Goal: Task Accomplishment & Management: Use online tool/utility

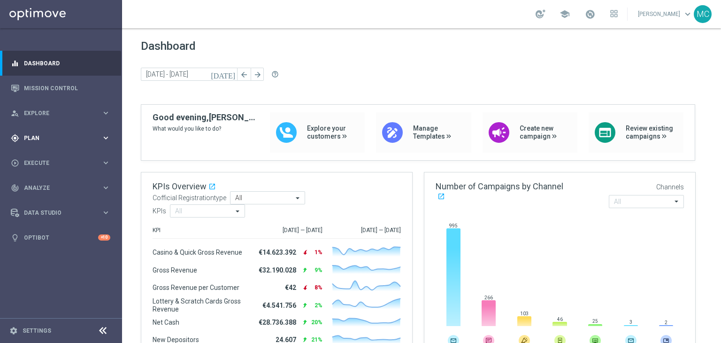
click at [55, 142] on div "gps_fixed Plan keyboard_arrow_right" at bounding box center [60, 137] width 121 height 25
click at [43, 181] on accordion "Templates keyboard_arrow_right Optimail OptiMobile In-App OptiMobile Push Optip…" at bounding box center [72, 185] width 97 height 14
click at [43, 183] on span "Templates" at bounding box center [58, 186] width 67 height 6
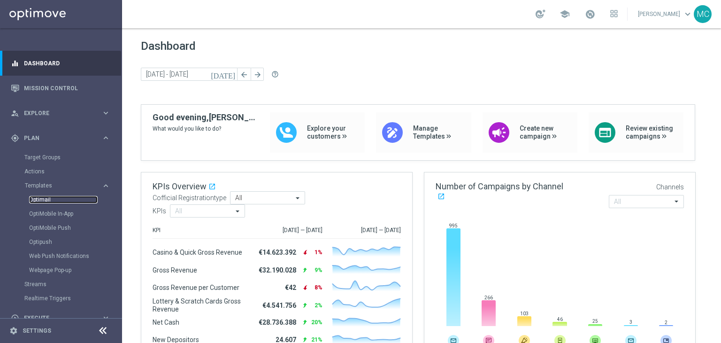
click at [42, 198] on link "Optimail" at bounding box center [63, 200] width 69 height 8
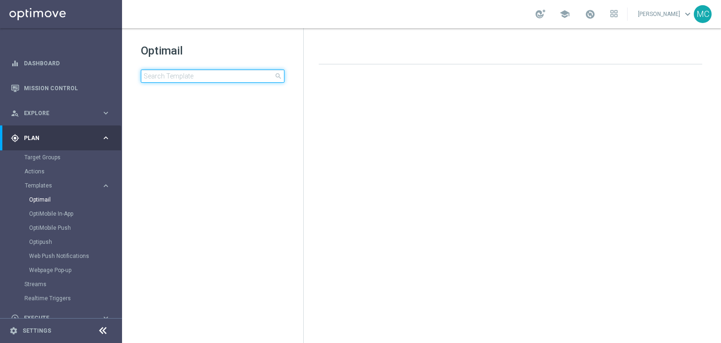
click at [195, 79] on input at bounding box center [213, 75] width 144 height 13
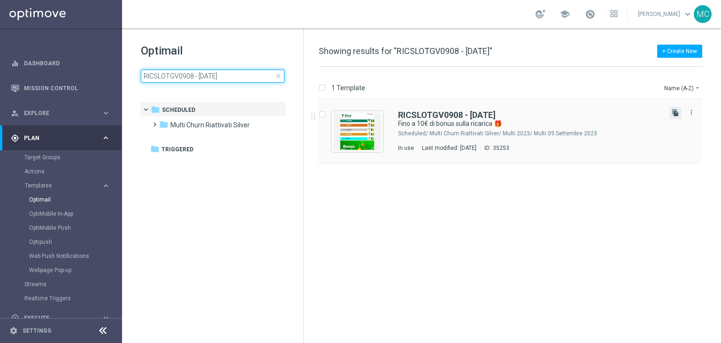
type input "RICSLOTGV0908 - 2025-08-09"
click at [676, 109] on icon "file_copy" at bounding box center [675, 113] width 8 height 8
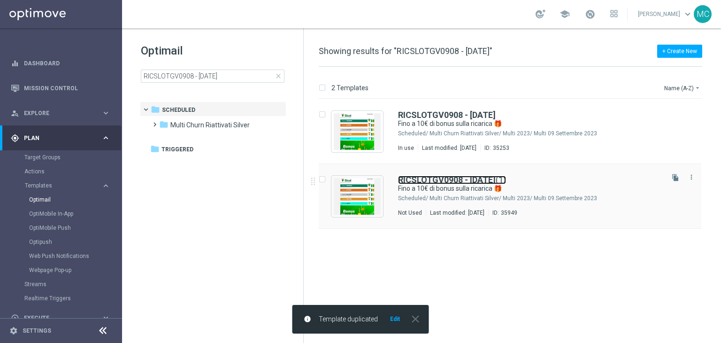
click at [470, 176] on b "RICSLOTGV0908 - 2025-08-09" at bounding box center [447, 180] width 98 height 10
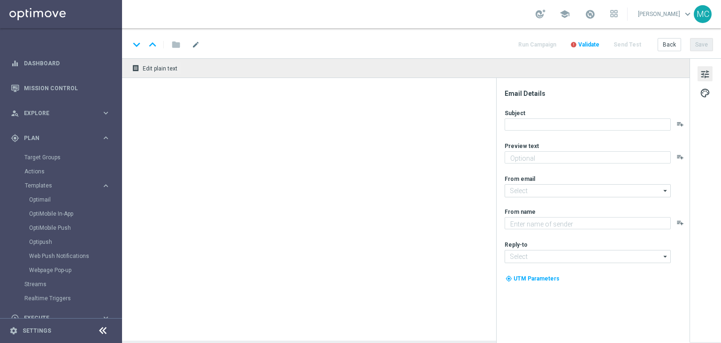
type input "RICSLOTGV0908 - 2025-08-09(1)"
type textarea "Scopri la nuova promozione 🎯"
type input "newsletter@comunicazioni.sisal.it"
type textarea "Sisal"
type input "info@sisal.it"
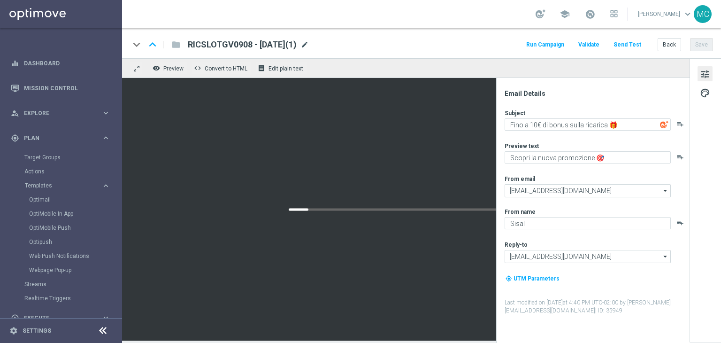
click at [309, 46] on span "mode_edit" at bounding box center [304, 44] width 8 height 8
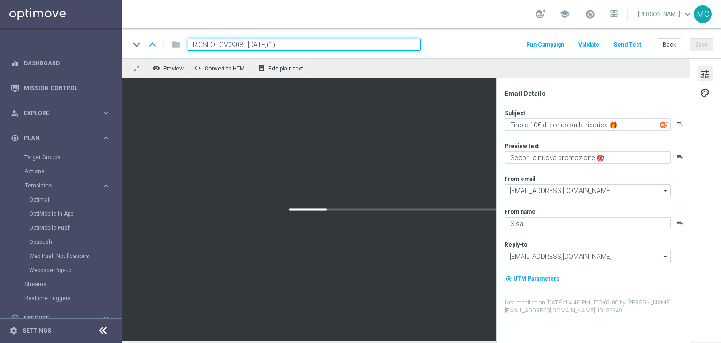
click at [319, 46] on input "RICSLOTGV0908 - 2025-08-09(1)" at bounding box center [304, 44] width 233 height 12
click at [240, 46] on input "RICSLOTGV0908 - 2025-09-06" at bounding box center [304, 44] width 233 height 12
type input "RICSLOTGV0609 - [DATE]"
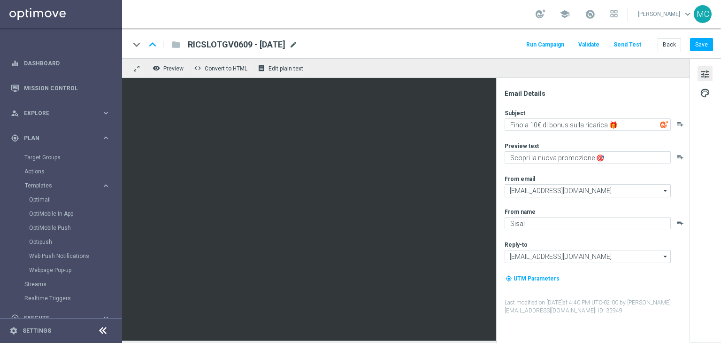
click at [297, 46] on span "mode_edit" at bounding box center [293, 44] width 8 height 8
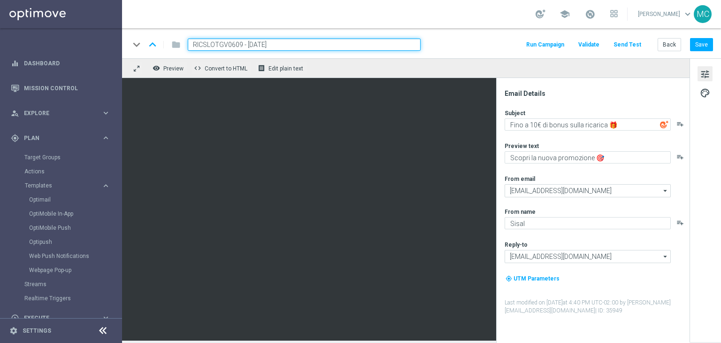
click at [441, 41] on div "keyboard_arrow_down keyboard_arrow_up folder RICSLOTGV0609 - 2025-09-06 Run Cam…" at bounding box center [421, 44] width 583 height 12
click at [694, 44] on button "Save" at bounding box center [701, 44] width 23 height 13
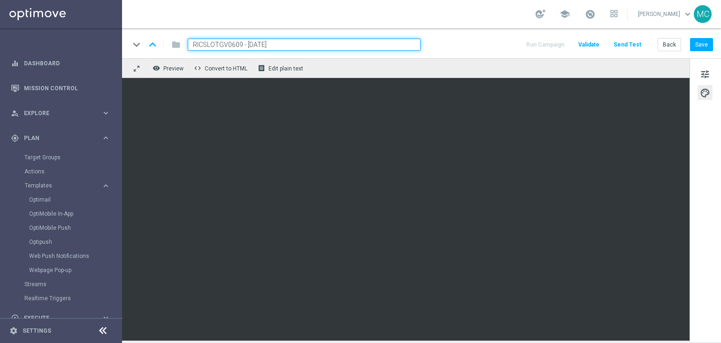
click at [606, 15] on div "school" at bounding box center [576, 14] width 82 height 16
click at [596, 15] on link at bounding box center [590, 14] width 12 height 15
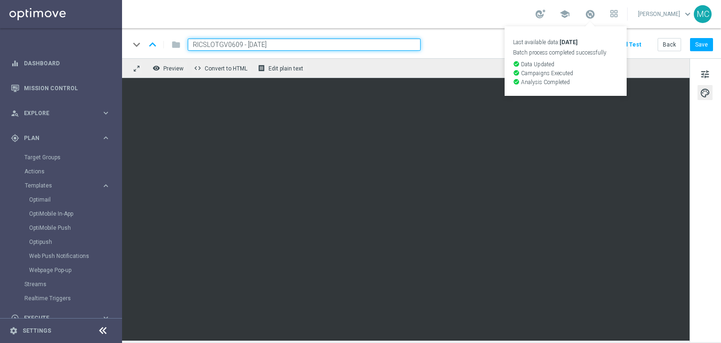
click at [596, 15] on link "Last available data: 4 Sep 2025 Batch process completed successfully check_circ…" at bounding box center [590, 14] width 12 height 15
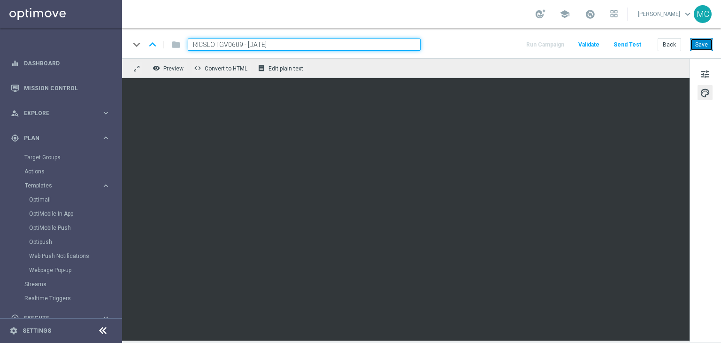
click at [698, 47] on button "Save" at bounding box center [701, 44] width 23 height 13
click at [346, 44] on input "RICSLOTGV0609 - [DATE]" at bounding box center [304, 44] width 233 height 12
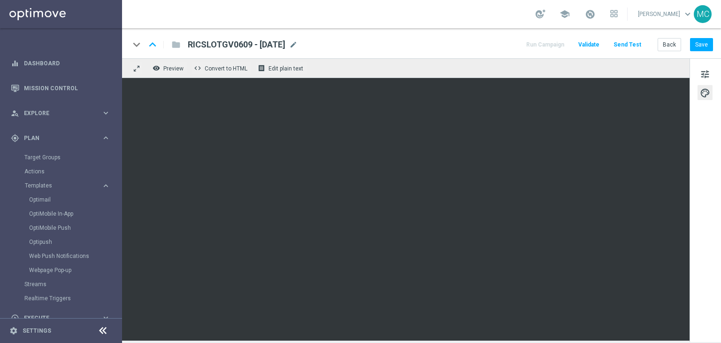
click at [408, 55] on div "keyboard_arrow_down keyboard_arrow_up folder RICSLOTGV0609 - 2025-09-06 RICSLOT…" at bounding box center [421, 43] width 599 height 30
click at [701, 46] on button "Save" at bounding box center [701, 44] width 23 height 13
click at [541, 43] on button "Run Campaign" at bounding box center [545, 44] width 41 height 13
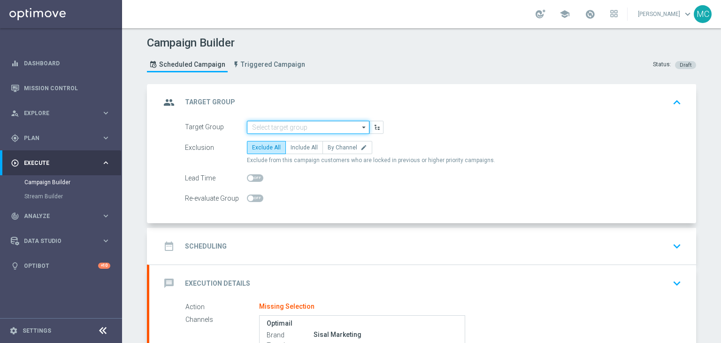
click at [286, 122] on input at bounding box center [308, 127] width 122 height 13
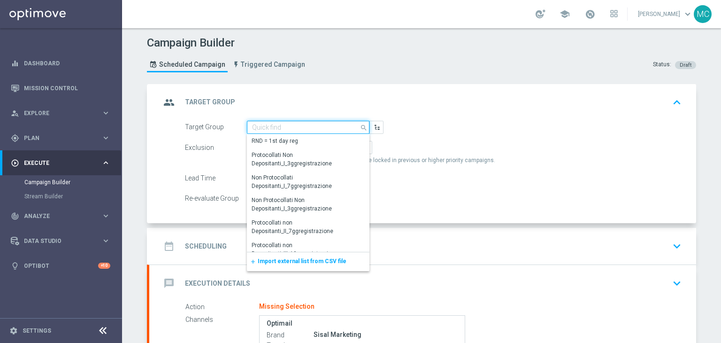
paste input "Talent 1st betting mpp lm ggr casino l3m > 0"
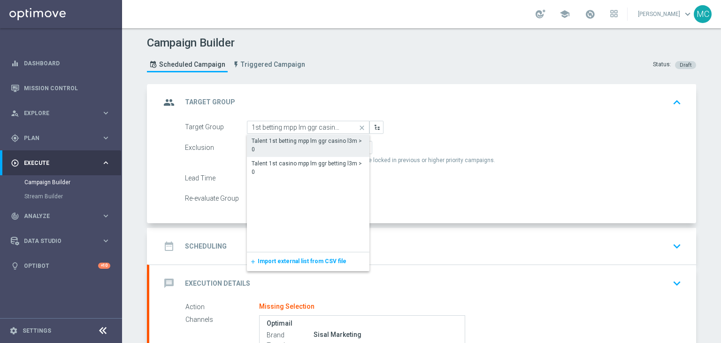
click at [308, 141] on div "Talent 1st betting mpp lm ggr casino l3m > 0" at bounding box center [308, 145] width 113 height 17
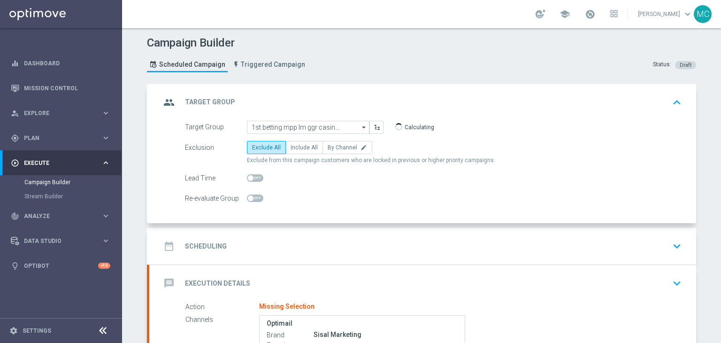
type input "Talent 1st betting mpp lm ggr casino l3m > 0"
click at [299, 144] on span "Include All" at bounding box center [303, 147] width 27 height 7
click at [297, 146] on input "Include All" at bounding box center [293, 149] width 6 height 6
radio input "true"
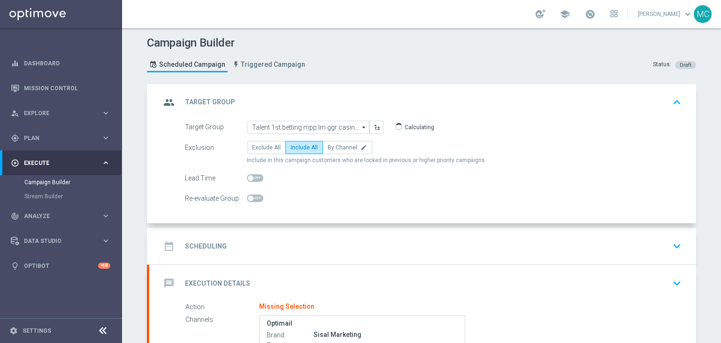
click at [255, 175] on span at bounding box center [255, 178] width 16 height 8
click at [255, 175] on input "checkbox" at bounding box center [255, 178] width 16 height 8
checkbox input "true"
click at [414, 53] on div "Campaign Builder Scheduled Campaign Triggered Campaign Status: Draft" at bounding box center [421, 55] width 563 height 43
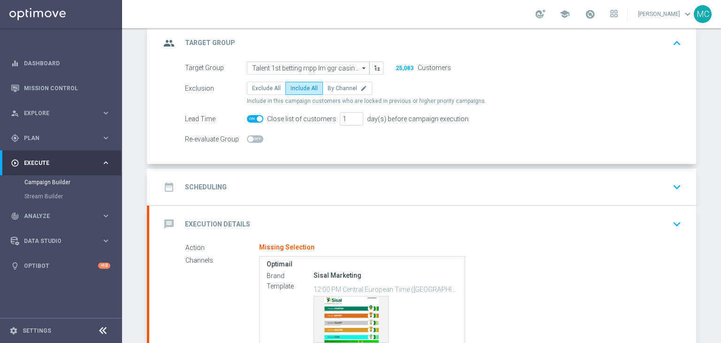
scroll to position [73, 0]
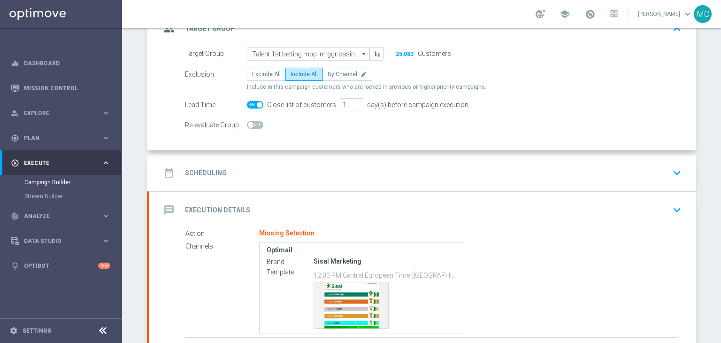
click at [388, 166] on div "date_range Scheduling keyboard_arrow_down" at bounding box center [422, 173] width 524 height 18
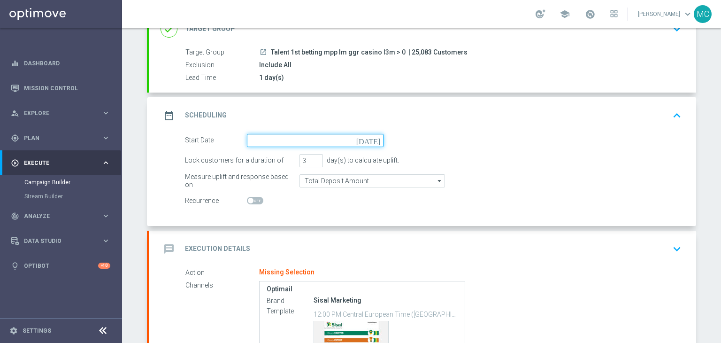
click at [298, 145] on input at bounding box center [315, 140] width 137 height 13
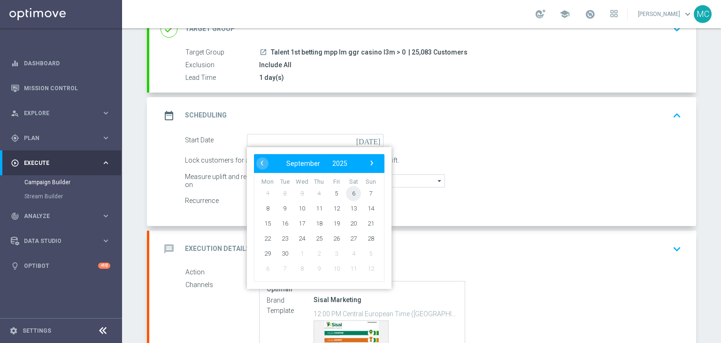
click at [346, 193] on span "6" at bounding box center [353, 192] width 15 height 15
type input "06 Sep 2025"
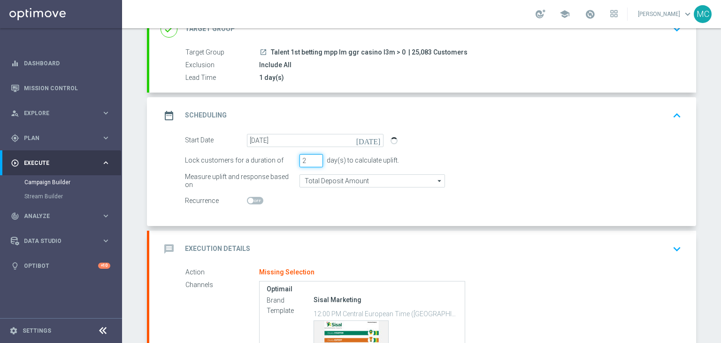
click at [314, 161] on input "2" at bounding box center [310, 160] width 23 height 13
type input "1"
click at [314, 161] on input "1" at bounding box center [310, 160] width 23 height 13
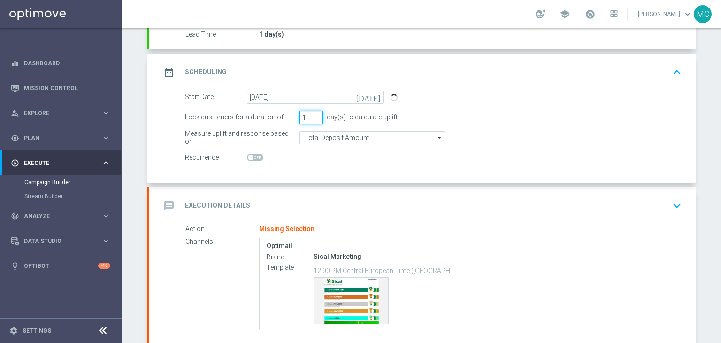
scroll to position [136, 0]
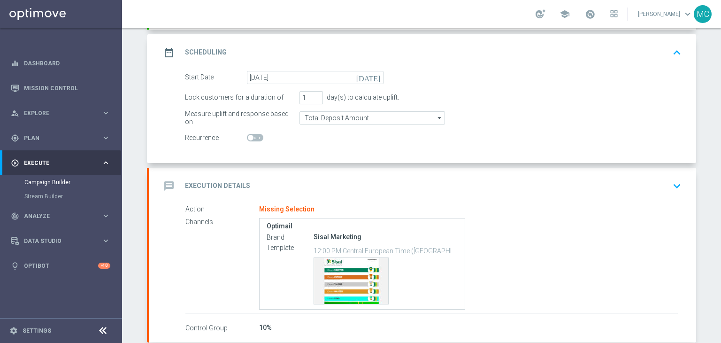
click at [201, 181] on h2 "Execution Details" at bounding box center [217, 185] width 65 height 9
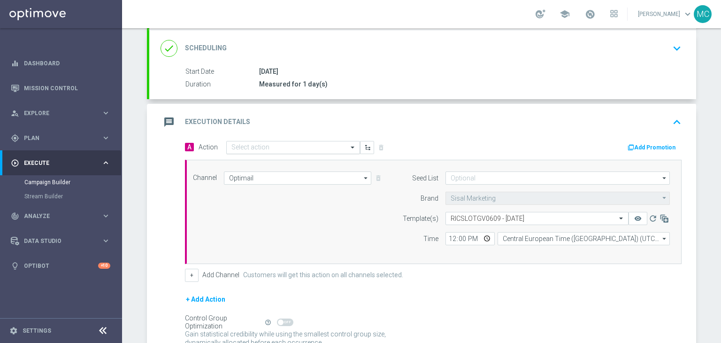
click at [238, 148] on input "text" at bounding box center [283, 148] width 105 height 8
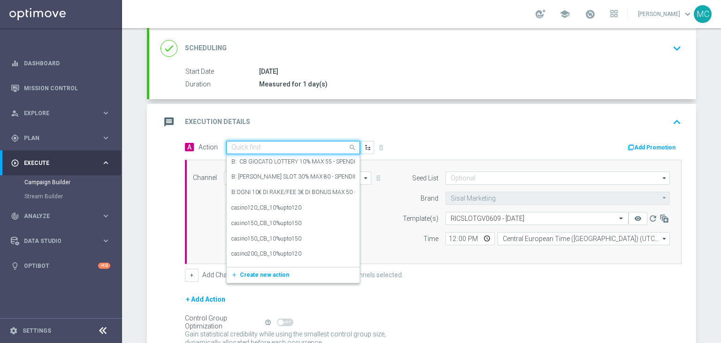
paste input "ogni 20€ ricaricati ricevi 2€ Slot e [PERSON_NAME] e Vinci fino a 10€"
type input "ogni 20€ ricaricati ricevi 2€ Slot e [PERSON_NAME] e Vinci fino a 10€"
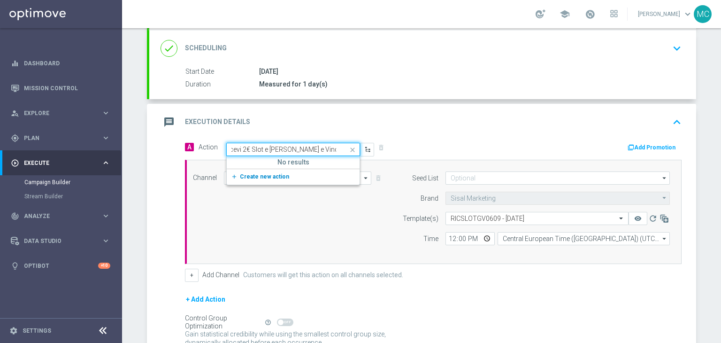
click at [273, 174] on span "Create new action" at bounding box center [264, 176] width 49 height 7
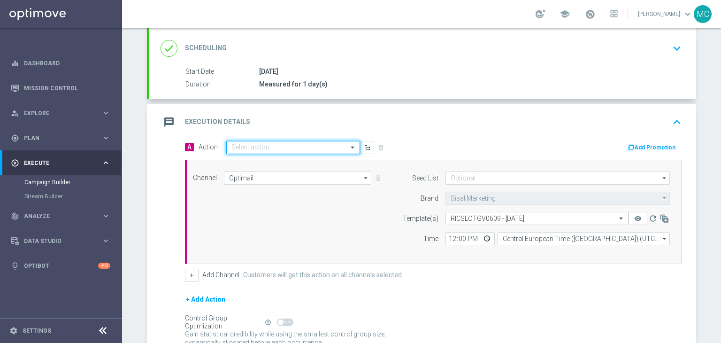
scroll to position [0, 0]
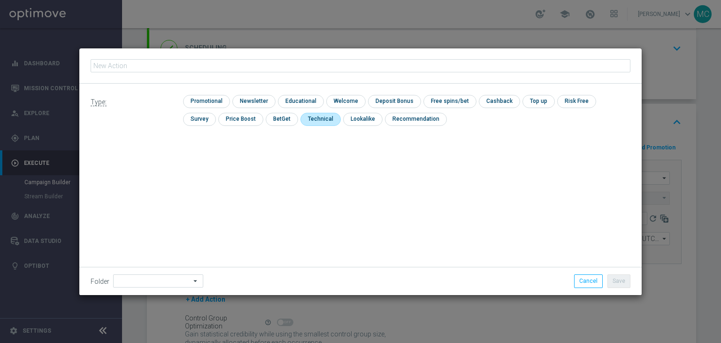
type input "ogni 20€ ricaricati ricevi 2€ Slot e [PERSON_NAME] e Vinci fino a 10€"
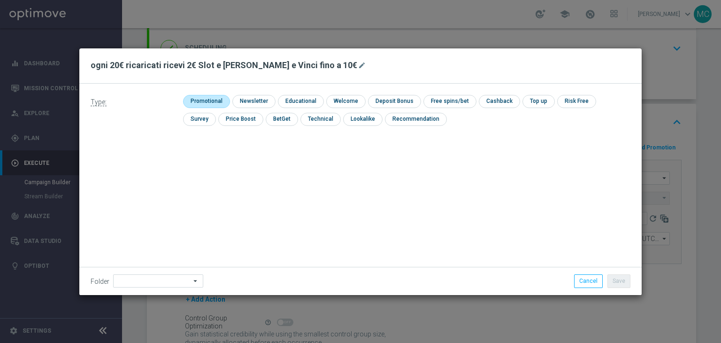
click at [219, 102] on input "checkbox" at bounding box center [205, 101] width 45 height 13
checkbox input "true"
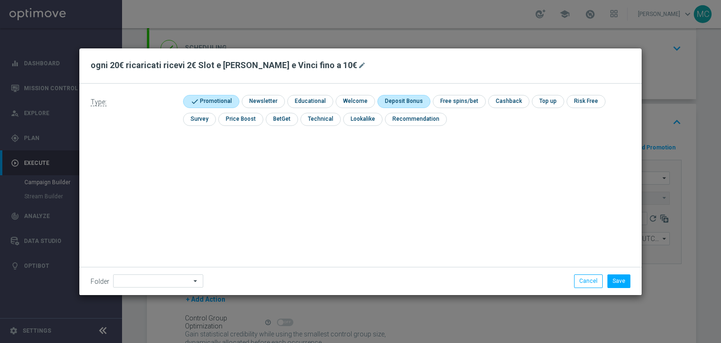
click at [385, 105] on input "checkbox" at bounding box center [402, 101] width 50 height 13
checkbox input "true"
click at [617, 280] on button "Save" at bounding box center [618, 280] width 23 height 13
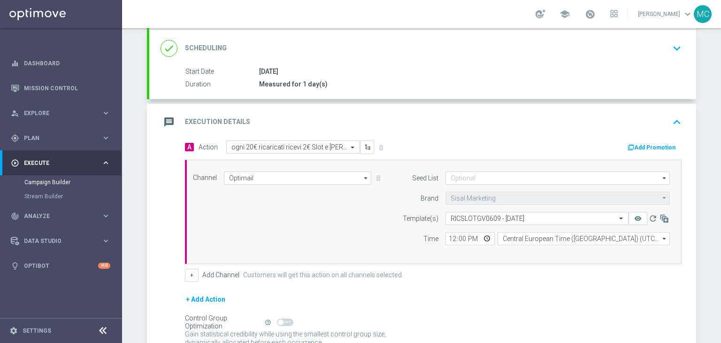
click at [627, 145] on icon "button" at bounding box center [630, 147] width 7 height 7
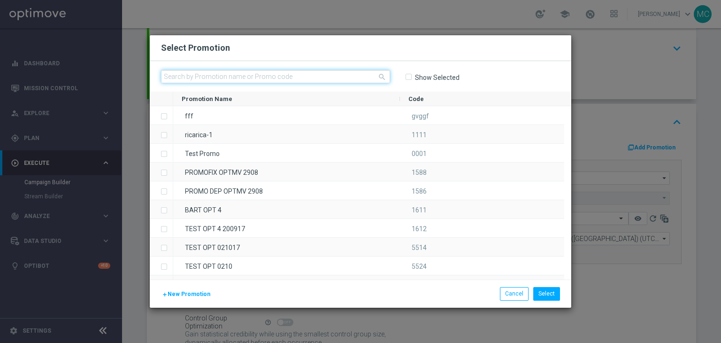
click at [291, 76] on input "text" at bounding box center [275, 76] width 229 height 13
paste input "RICSLOTGV0609"
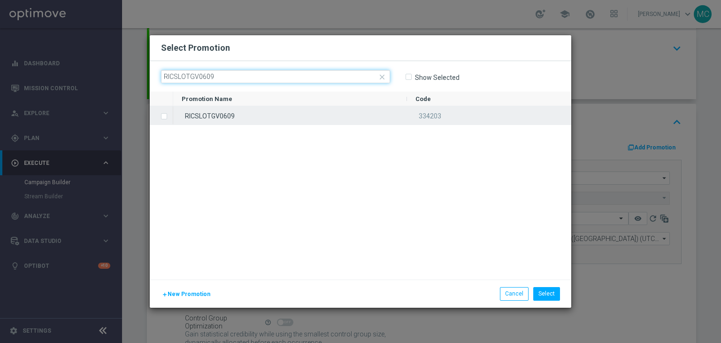
type input "RICSLOTGV0609"
click at [223, 119] on div "RICSLOTGV0609" at bounding box center [290, 115] width 234 height 18
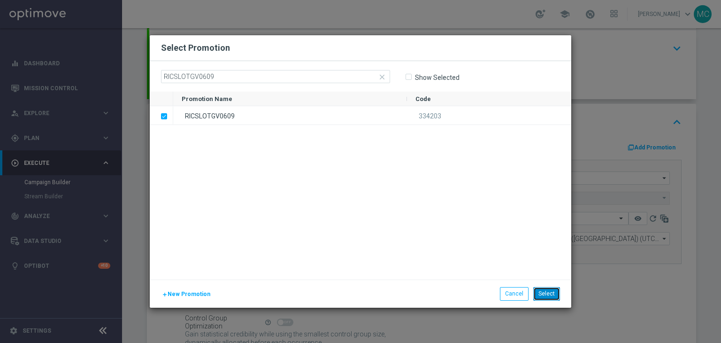
click at [545, 293] on button "Select" at bounding box center [546, 293] width 27 height 13
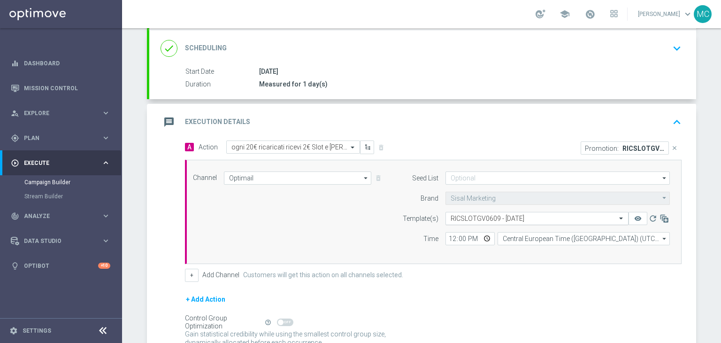
click at [470, 218] on input "text" at bounding box center [527, 218] width 154 height 8
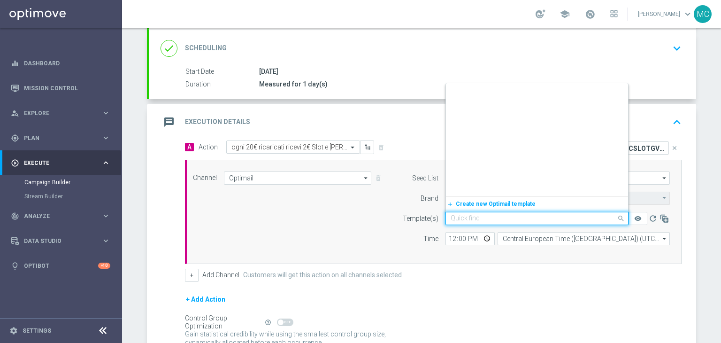
scroll to position [99625, 0]
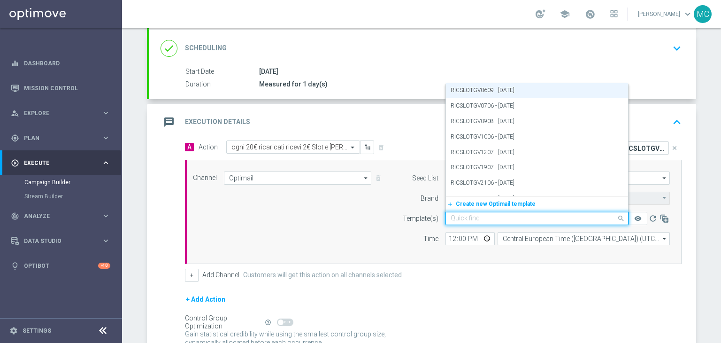
click at [366, 237] on div "Channel Optimail Optimail arrow_drop_down Drag here to set row groups Drag here…" at bounding box center [431, 211] width 491 height 81
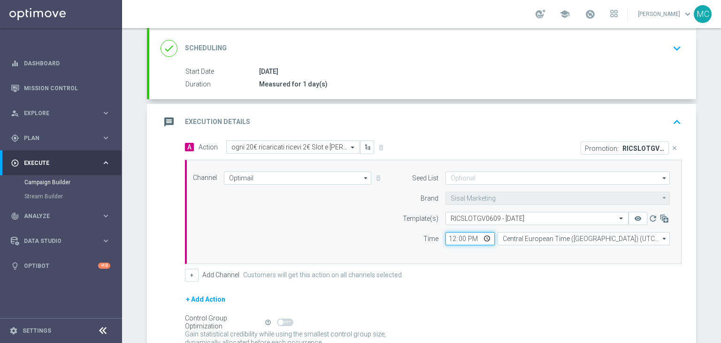
click at [450, 237] on input "12:00" at bounding box center [469, 238] width 49 height 13
type input "11:00"
click at [697, 250] on section "done Target Group keyboard_arrow_down Target Group launch Talent 1st betting mp…" at bounding box center [421, 184] width 563 height 473
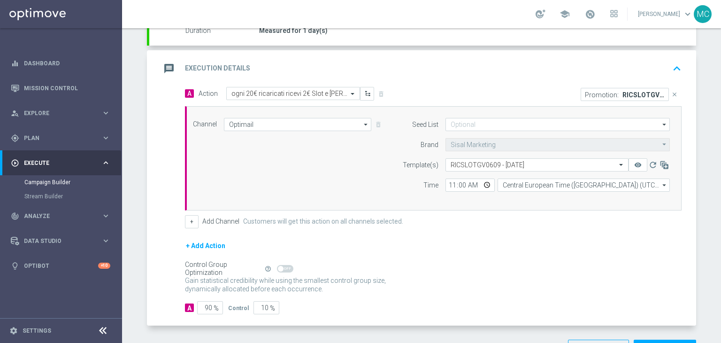
scroll to position [221, 0]
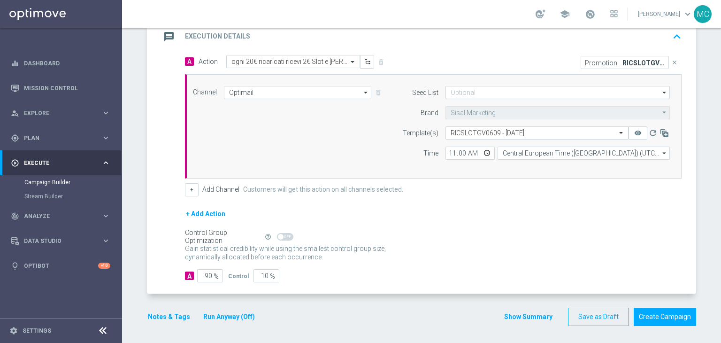
click at [513, 313] on button "Show Summary" at bounding box center [527, 316] width 49 height 11
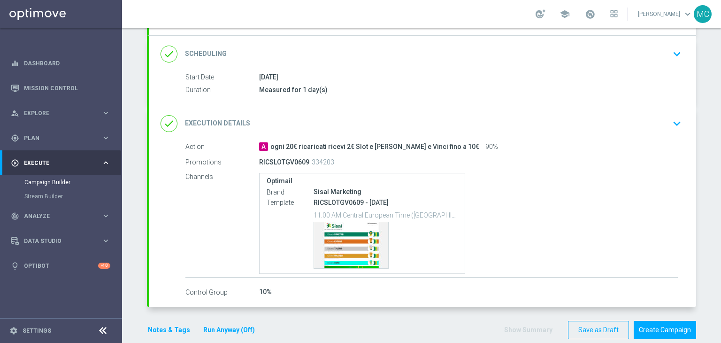
scroll to position [133, 0]
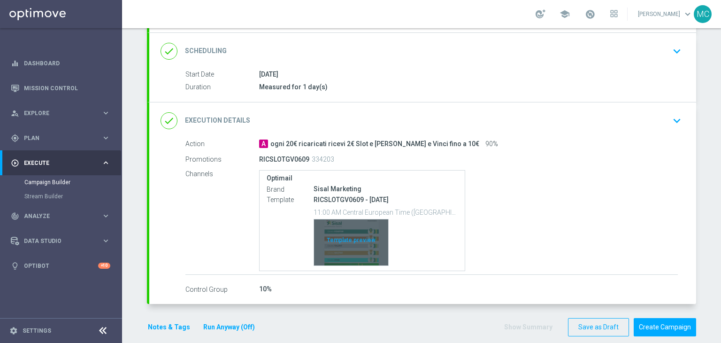
click at [355, 253] on div "Template preview" at bounding box center [351, 242] width 74 height 46
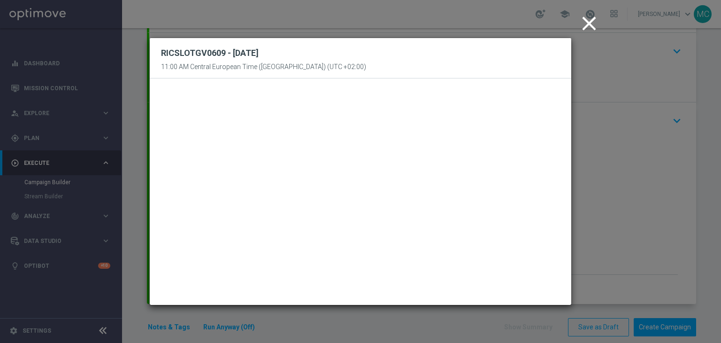
click at [588, 23] on icon "close" at bounding box center [588, 23] width 23 height 23
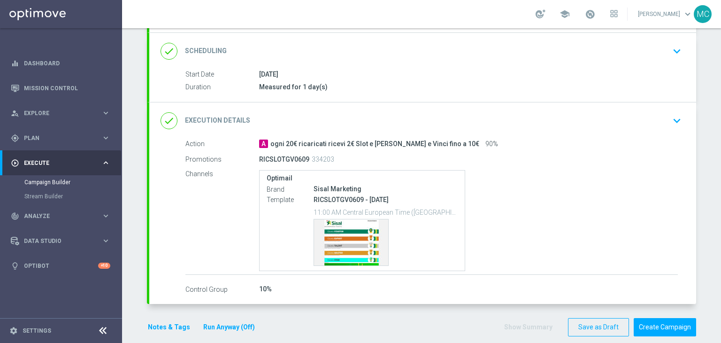
click at [675, 314] on form "done Target Group keyboard_arrow_down Target Group launch Talent 1st betting mp…" at bounding box center [421, 144] width 549 height 386
click at [673, 318] on button "Create Campaign" at bounding box center [664, 327] width 62 height 18
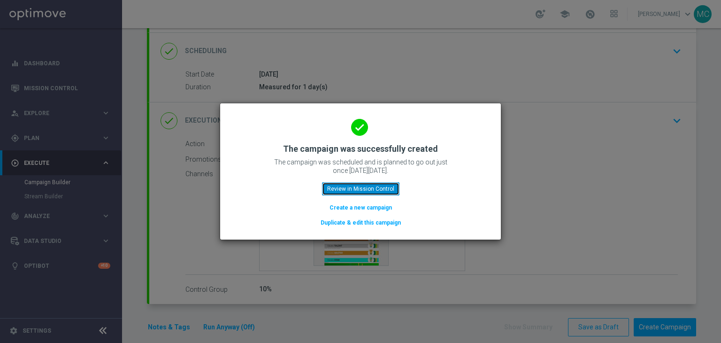
click at [386, 192] on button "Review in Mission Control" at bounding box center [360, 188] width 77 height 13
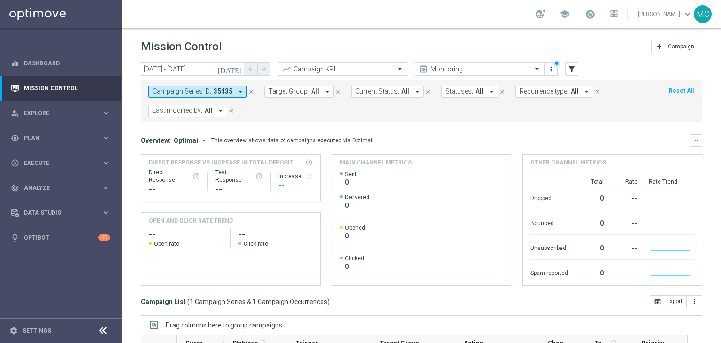
scroll to position [145, 0]
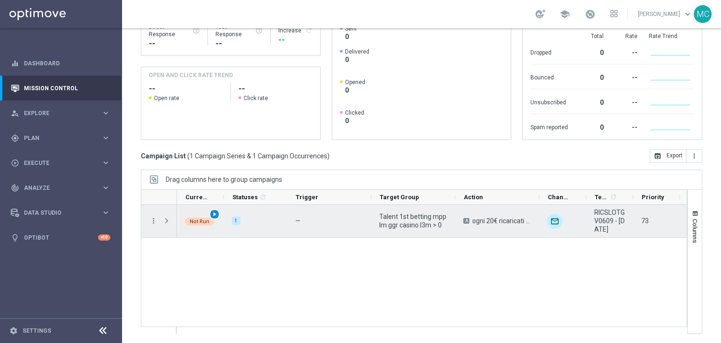
click at [213, 213] on span "play_arrow" at bounding box center [214, 214] width 7 height 7
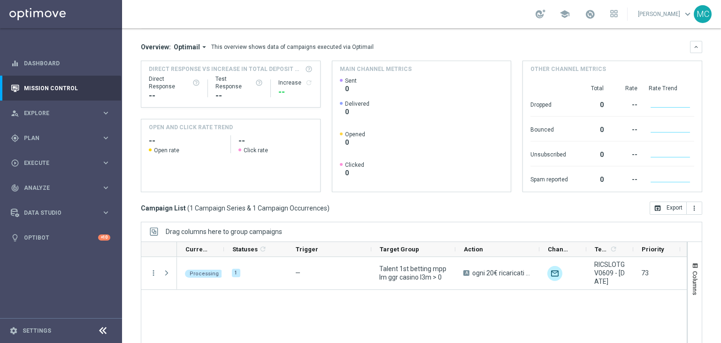
scroll to position [94, 0]
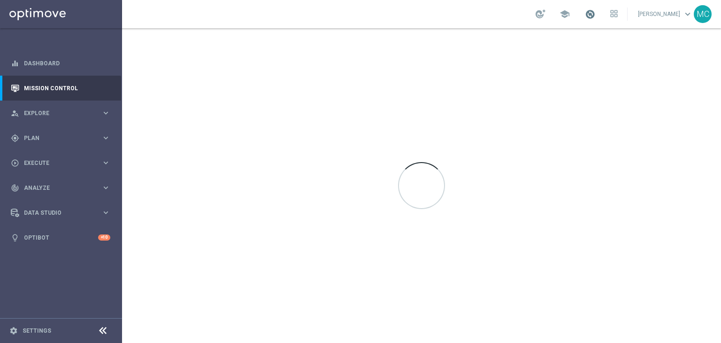
click at [595, 17] on span at bounding box center [590, 14] width 10 height 10
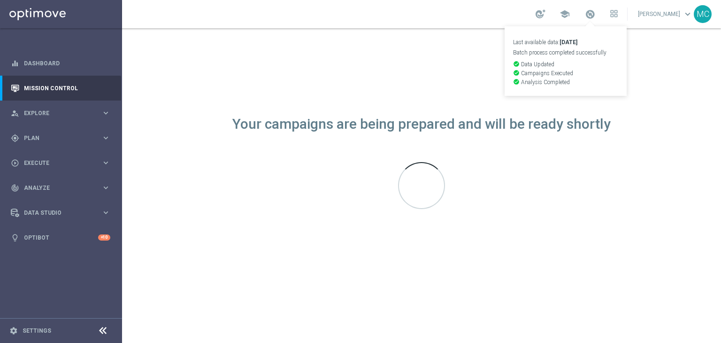
click at [595, 17] on span at bounding box center [590, 14] width 10 height 10
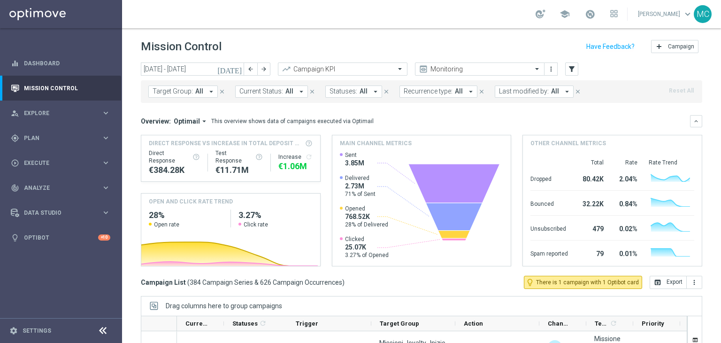
click at [499, 91] on span "Last modified by:" at bounding box center [524, 91] width 50 height 8
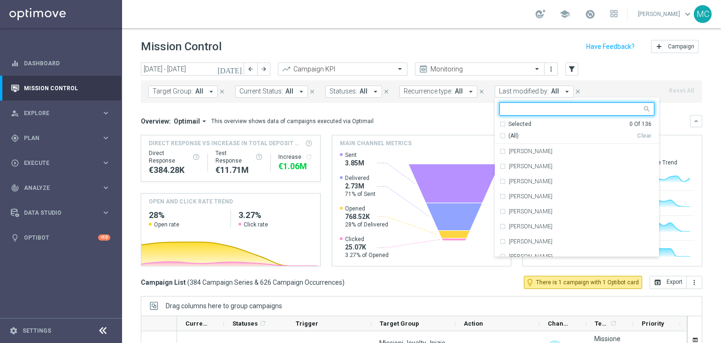
click at [510, 107] on input "text" at bounding box center [572, 109] width 137 height 8
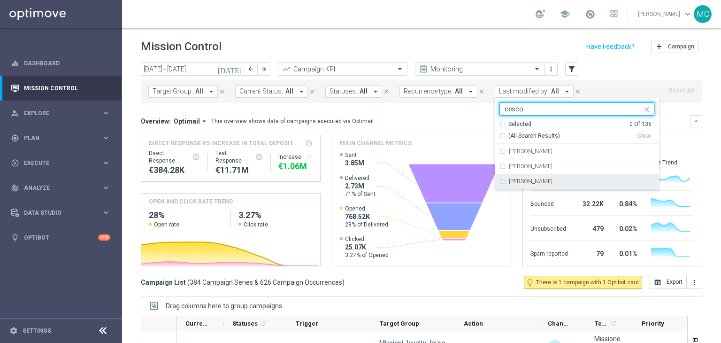
click at [512, 177] on div "[PERSON_NAME]" at bounding box center [576, 181] width 155 height 15
type input "cesco"
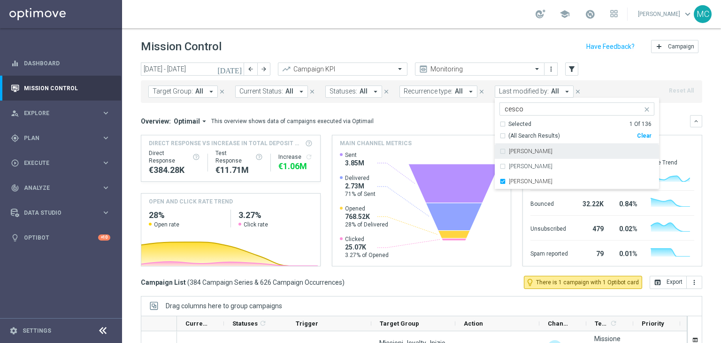
click at [464, 112] on mini-dashboard "Overview: Optimail arrow_drop_down This overview shows data of campaigns execut…" at bounding box center [421, 189] width 561 height 173
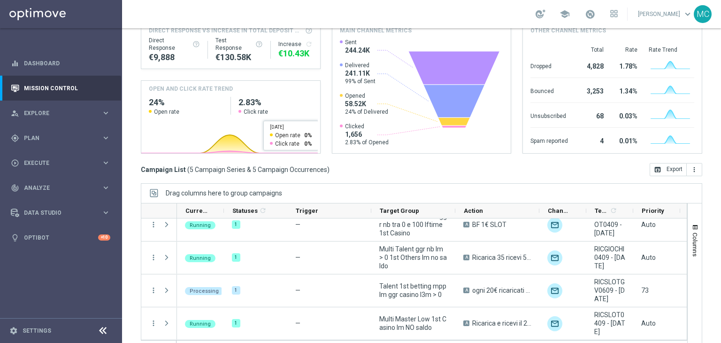
click at [321, 156] on mini-dashboard "Overview: Optimail arrow_drop_down This overview shows data of campaigns execut…" at bounding box center [421, 76] width 561 height 173
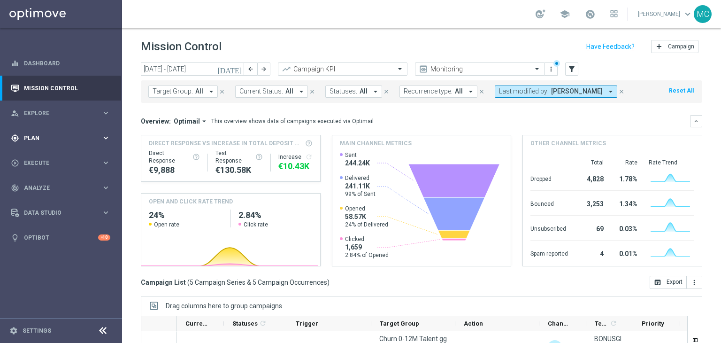
click at [84, 134] on div "gps_fixed Plan" at bounding box center [56, 138] width 91 height 8
click at [53, 156] on link "Target Groups" at bounding box center [60, 157] width 73 height 8
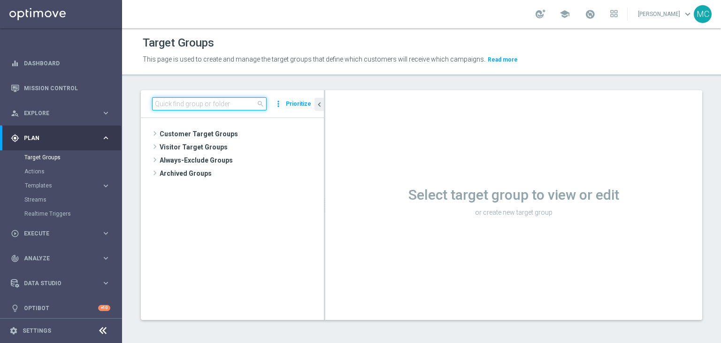
click at [207, 102] on input at bounding box center [209, 103] width 114 height 13
paste input "Churn 0-12M Talent ggr nb > 500 1st Casino lftime"
type input "Churn 0-12M Talent ggr nb > 500 1st Casino lftime"
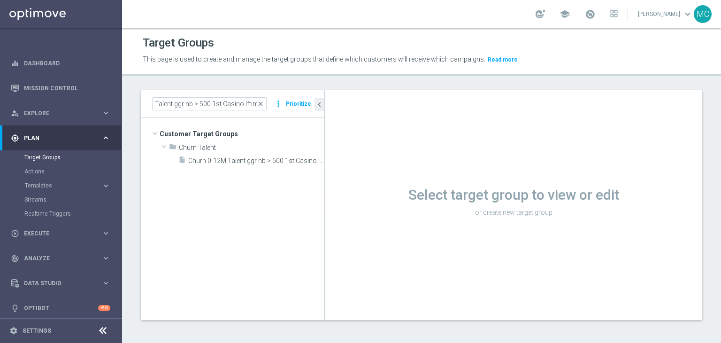
click at [240, 76] on div "Target Groups This page is used to create and manage the target groups that def…" at bounding box center [421, 185] width 599 height 314
click at [244, 157] on span "Churn 0-12M Talent ggr nb > 500 1st Casino lftime" at bounding box center [245, 161] width 114 height 8
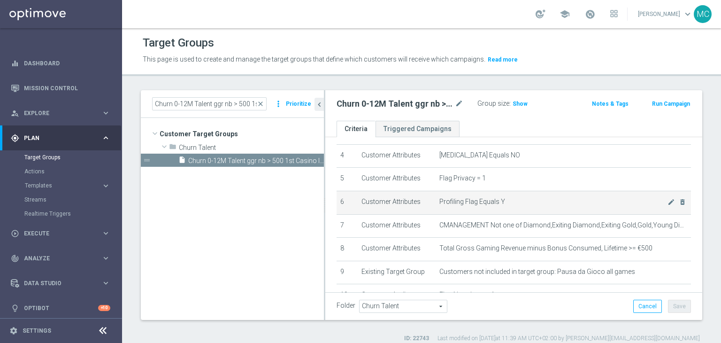
scroll to position [97, 0]
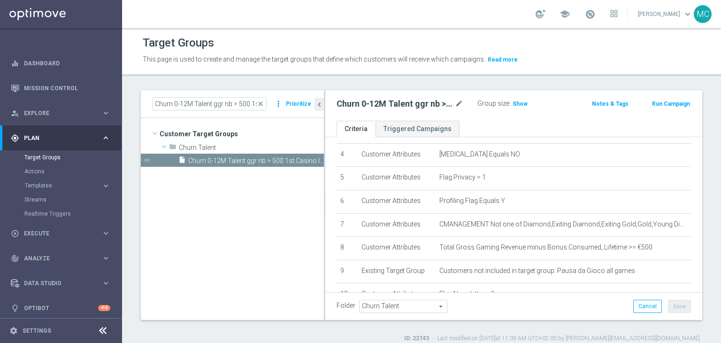
click at [396, 107] on h2 "Churn 0-12M Talent ggr nb > 500 1st Casino lftime" at bounding box center [394, 103] width 116 height 11
